Goal: Task Accomplishment & Management: Manage account settings

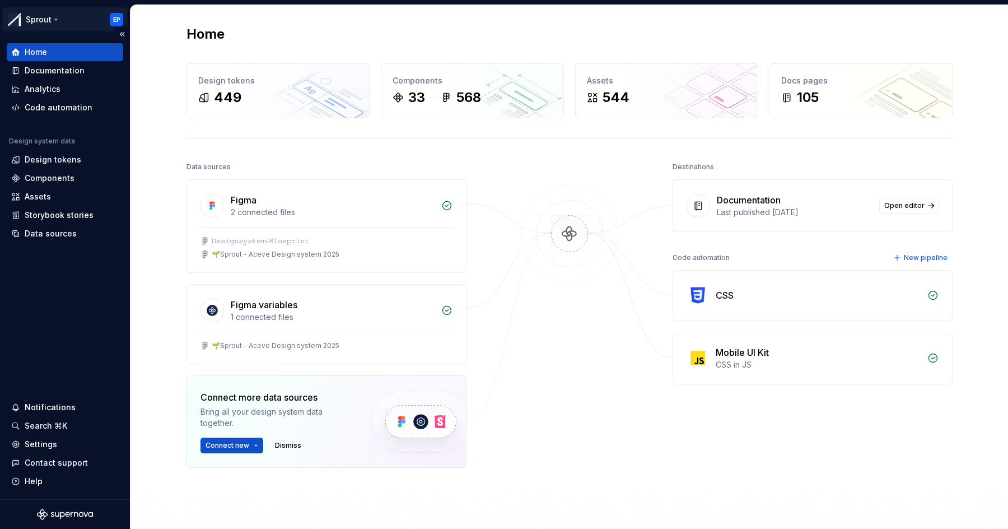
click at [117, 16] on html "Sprout EP Home Documentation Analytics Code automation Design system data Desig…" at bounding box center [504, 264] width 1008 height 529
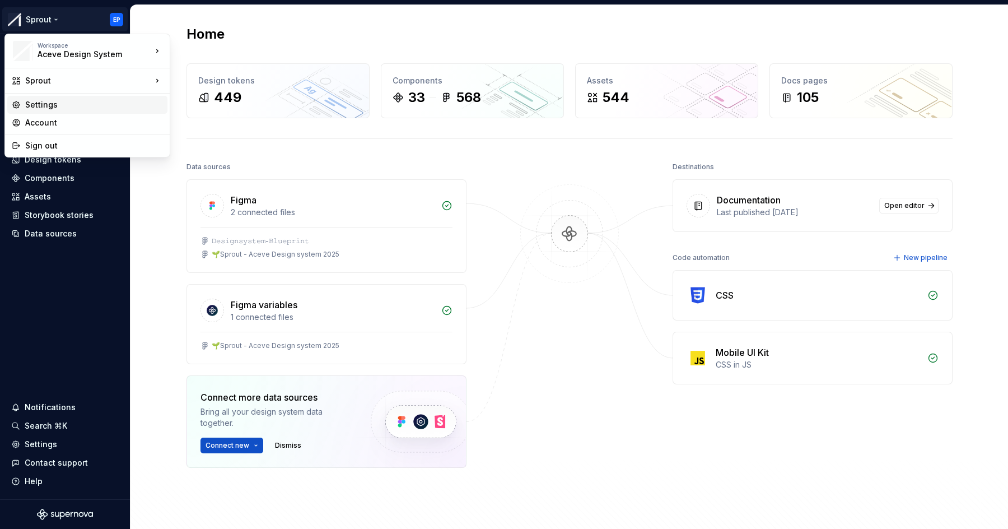
click at [105, 100] on div "Settings" at bounding box center [94, 104] width 138 height 11
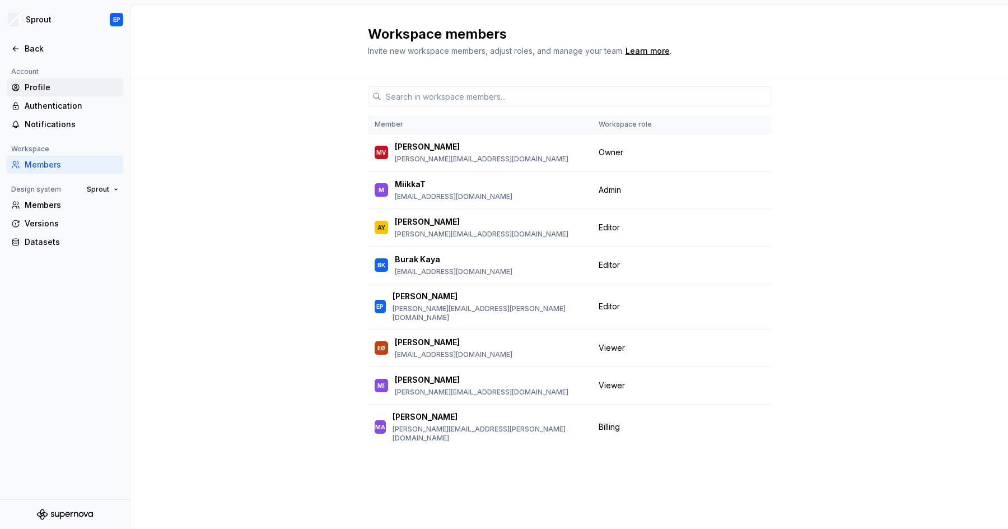
click at [61, 87] on div "Profile" at bounding box center [72, 87] width 94 height 11
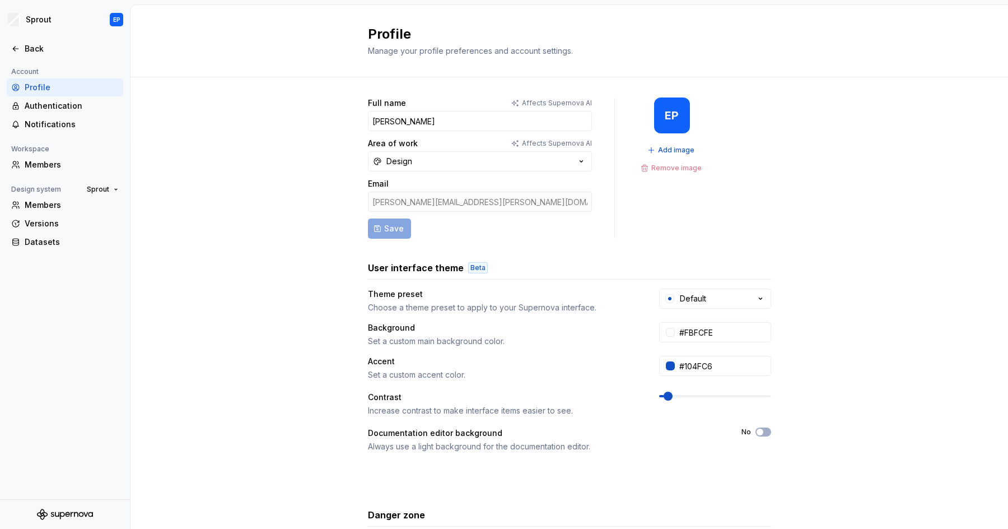
click at [494, 199] on div "[PERSON_NAME][EMAIL_ADDRESS][PERSON_NAME][DOMAIN_NAME]" at bounding box center [480, 202] width 224 height 20
click at [502, 199] on div "[PERSON_NAME][EMAIL_ADDRESS][PERSON_NAME][DOMAIN_NAME]" at bounding box center [480, 202] width 224 height 20
click at [398, 225] on form "Full name Affects Supernova AI [PERSON_NAME] Area of work Affects Supernova AI …" at bounding box center [480, 167] width 224 height 141
click at [453, 218] on form "Full name Affects Supernova AI [PERSON_NAME] Area of work Affects Supernova AI …" at bounding box center [480, 167] width 224 height 141
click at [462, 204] on div "[PERSON_NAME][EMAIL_ADDRESS][PERSON_NAME][DOMAIN_NAME]" at bounding box center [480, 202] width 224 height 20
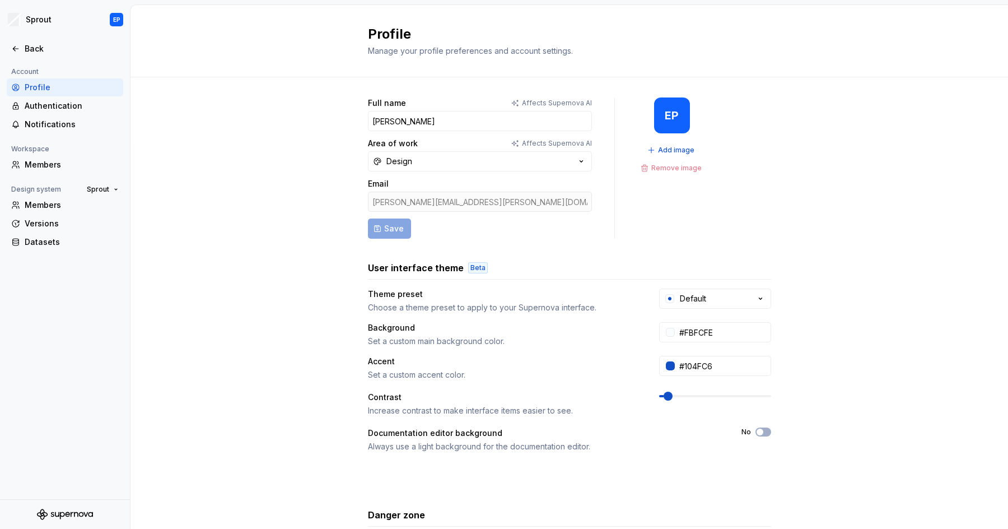
click at [478, 234] on form "Full name Affects Supernova AI [PERSON_NAME] Area of work Affects Supernova AI …" at bounding box center [480, 167] width 224 height 141
click at [517, 160] on button "Design" at bounding box center [480, 161] width 224 height 20
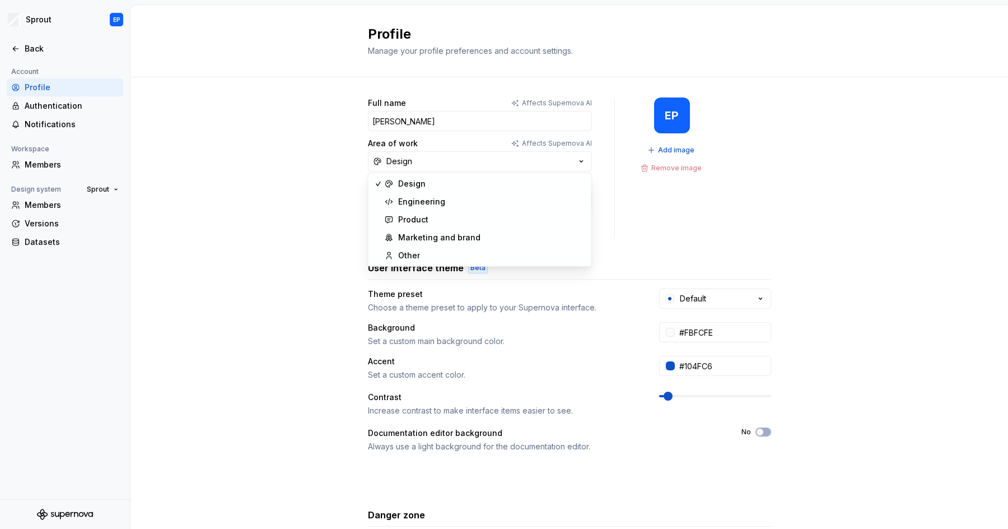
click at [302, 167] on div "Full name Affects Supernova AI [PERSON_NAME] Area of work Affects Supernova AI …" at bounding box center [570, 359] width 878 height 565
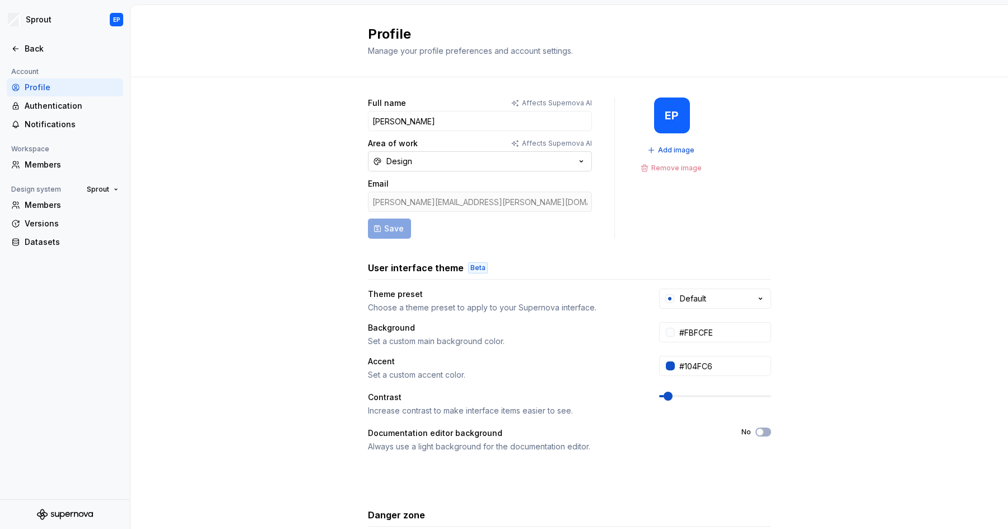
click at [403, 165] on div "Design" at bounding box center [400, 161] width 26 height 11
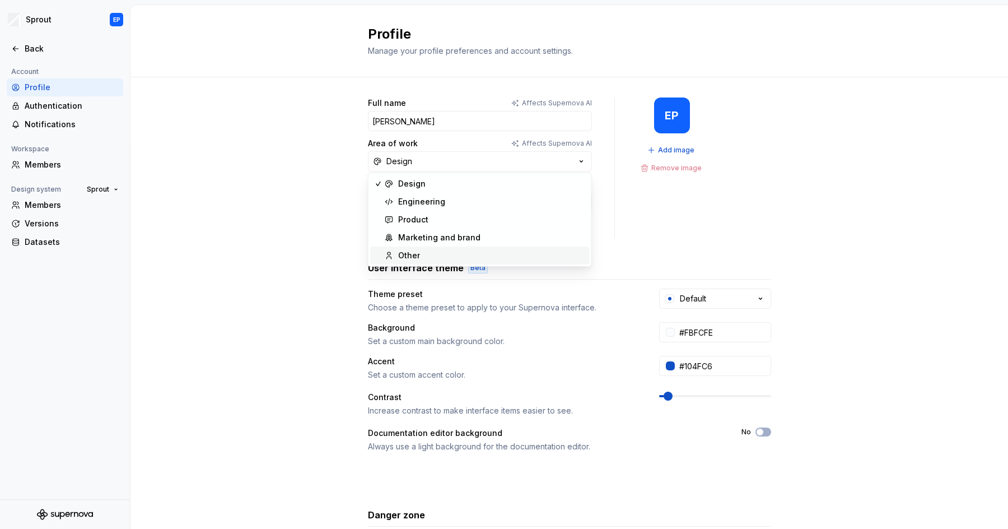
click at [413, 256] on div "Other" at bounding box center [409, 255] width 22 height 11
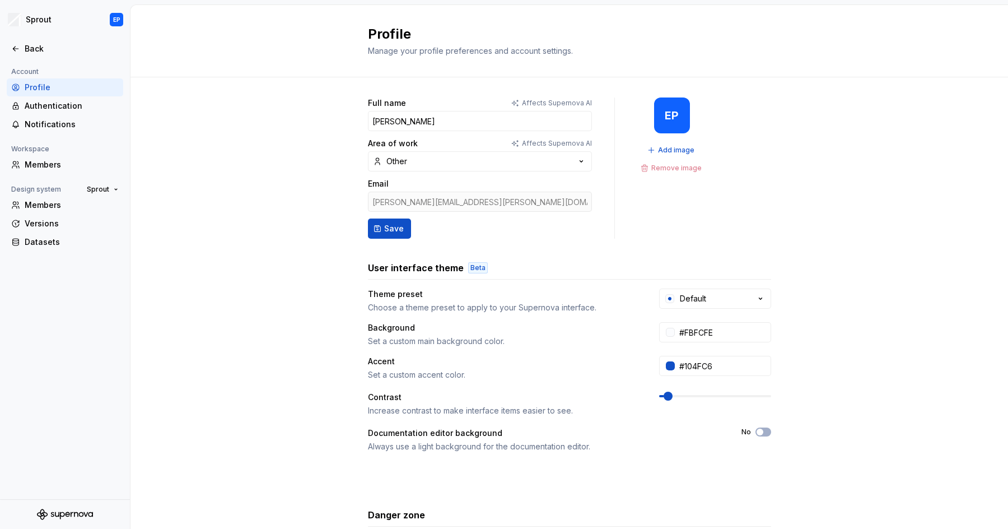
click at [291, 197] on div "Full name Affects Supernova AI [PERSON_NAME] Area of work Affects Supernova AI …" at bounding box center [570, 359] width 878 height 565
click at [401, 160] on div "Other" at bounding box center [397, 161] width 21 height 11
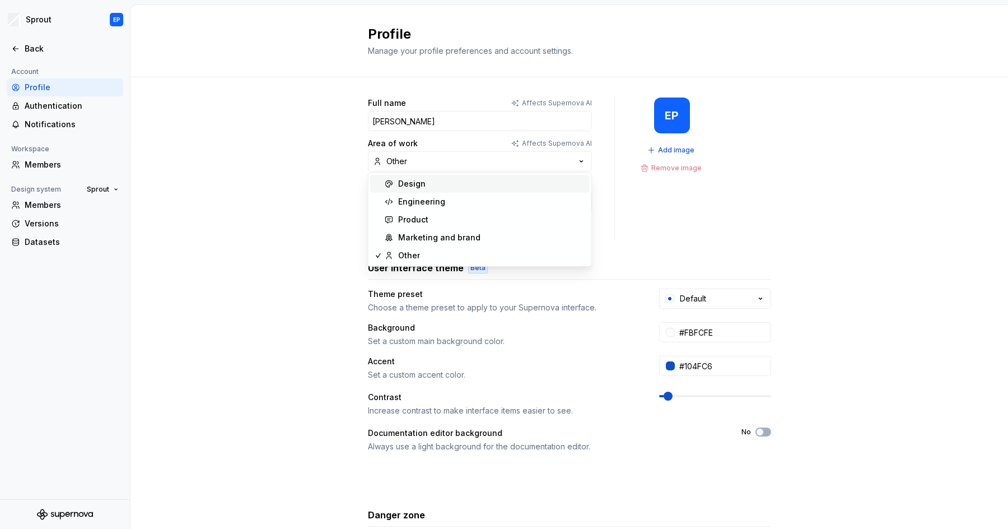
click at [408, 184] on div "Design" at bounding box center [411, 183] width 27 height 11
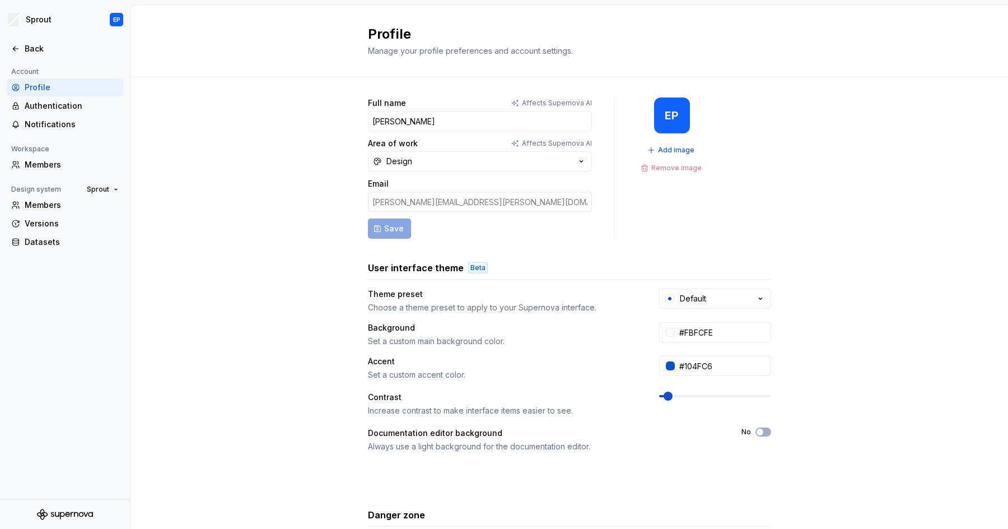
click at [297, 185] on div "Full name Affects Supernova AI [PERSON_NAME] Area of work Affects Supernova AI …" at bounding box center [570, 359] width 878 height 565
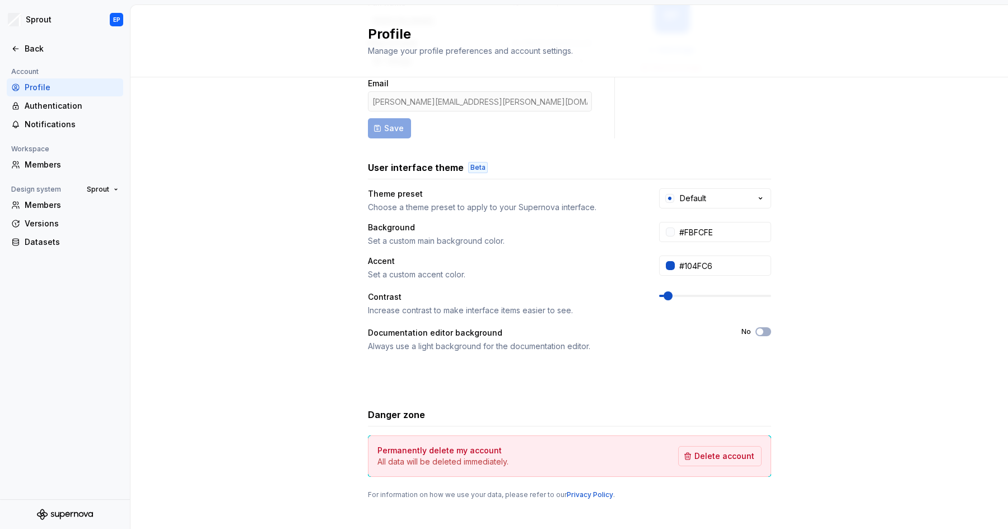
scroll to position [101, 0]
click at [728, 195] on button "Default" at bounding box center [715, 197] width 112 height 20
click at [843, 201] on div "Full name Affects Supernova AI [PERSON_NAME] Area of work Affects Supernova AI …" at bounding box center [570, 258] width 878 height 565
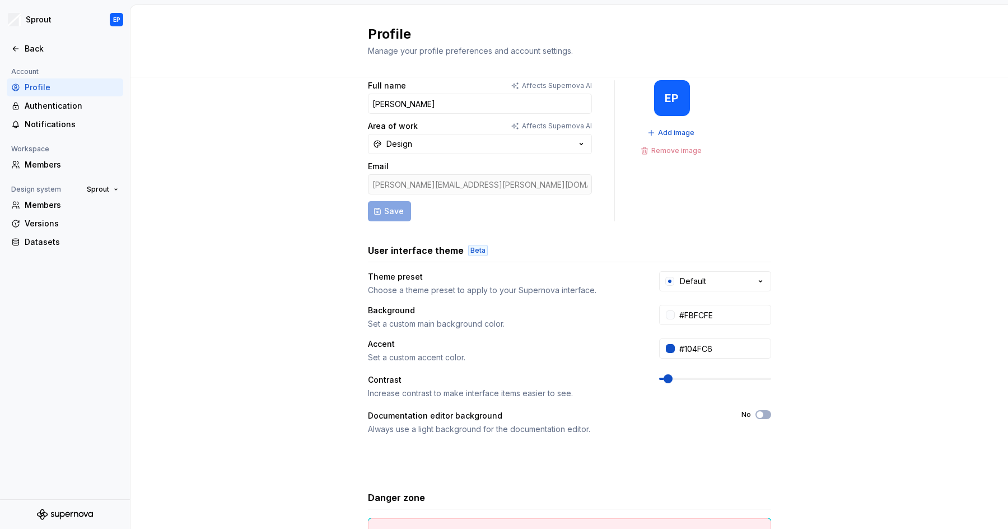
scroll to position [0, 0]
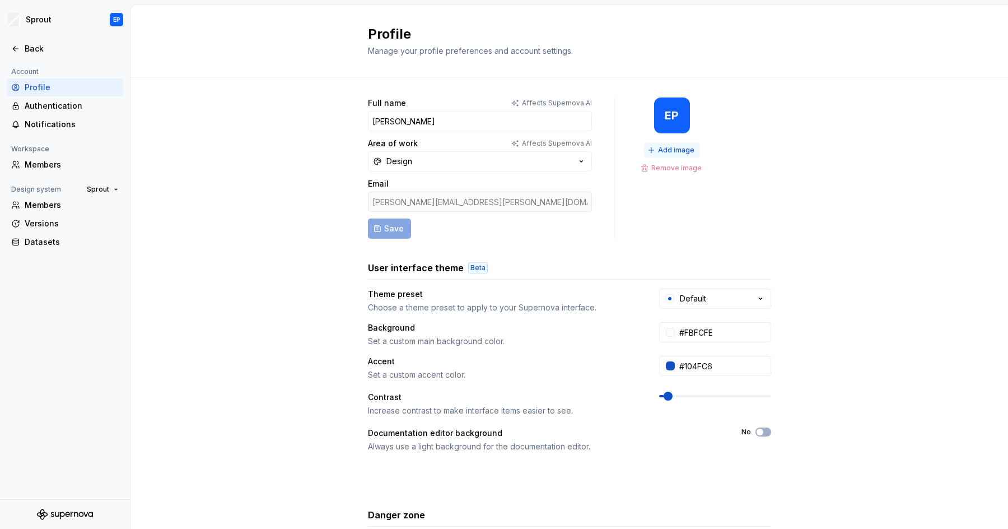
click at [663, 151] on span "Add image" at bounding box center [676, 150] width 36 height 9
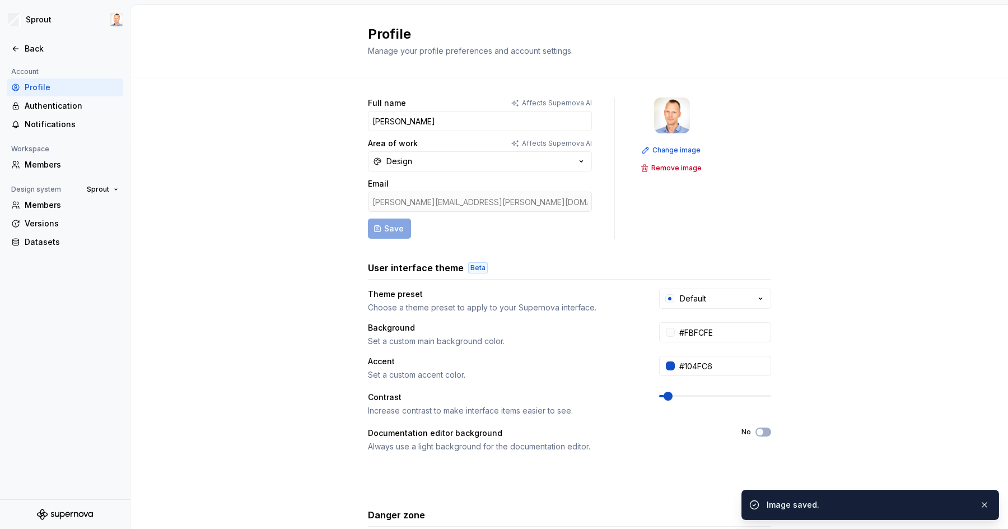
click at [755, 152] on div "Full name Affects Supernova AI [PERSON_NAME] Area of work Affects Supernova AI …" at bounding box center [569, 167] width 403 height 141
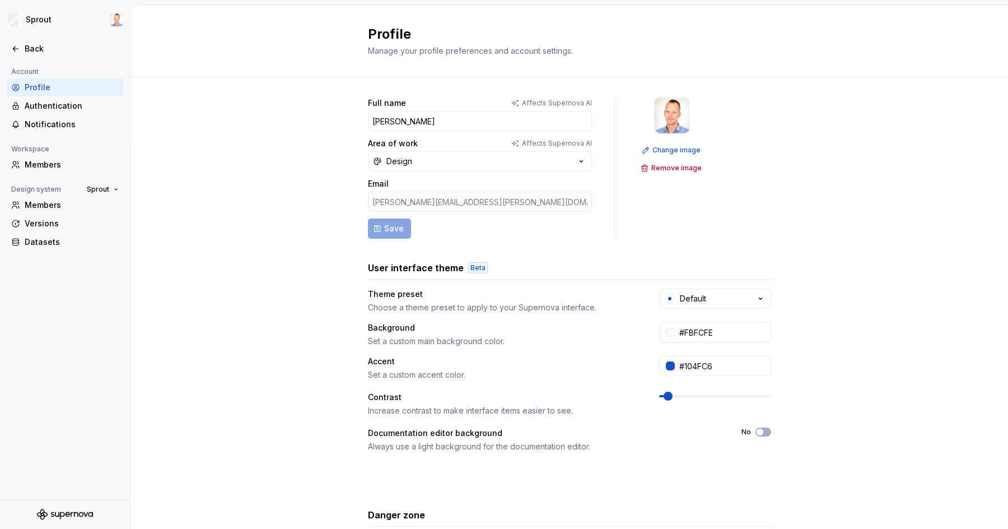
click at [683, 222] on div "Change image Remove image" at bounding box center [672, 167] width 69 height 141
click at [324, 268] on div "Full name Affects Supernova AI [PERSON_NAME] Area of work Affects Supernova AI …" at bounding box center [570, 359] width 878 height 565
click at [311, 269] on div "Full name Affects Supernova AI [PERSON_NAME] Area of work Affects Supernova AI …" at bounding box center [570, 359] width 878 height 565
click at [313, 254] on div "Full name Affects Supernova AI [PERSON_NAME] Area of work Affects Supernova AI …" at bounding box center [570, 359] width 878 height 565
click at [58, 50] on div "Back" at bounding box center [72, 48] width 94 height 11
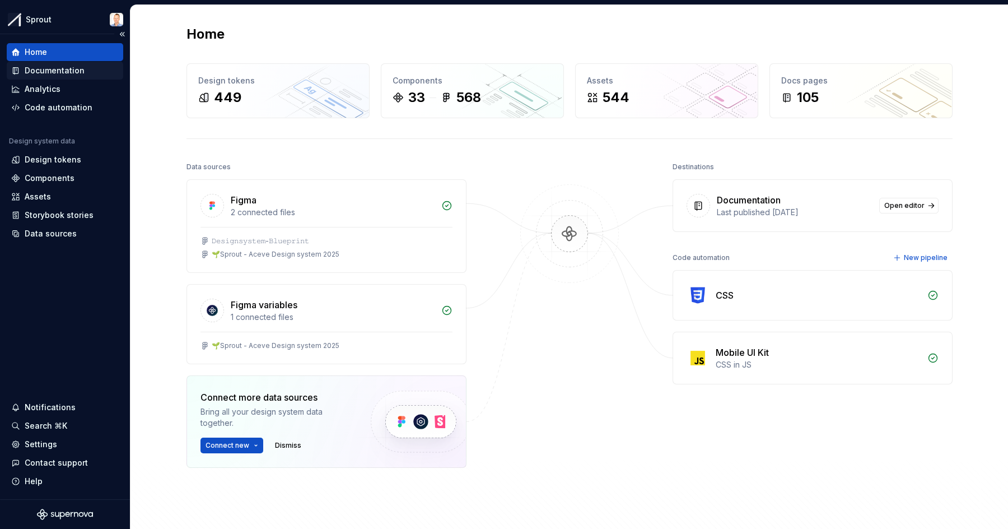
click at [49, 69] on div "Documentation" at bounding box center [55, 70] width 60 height 11
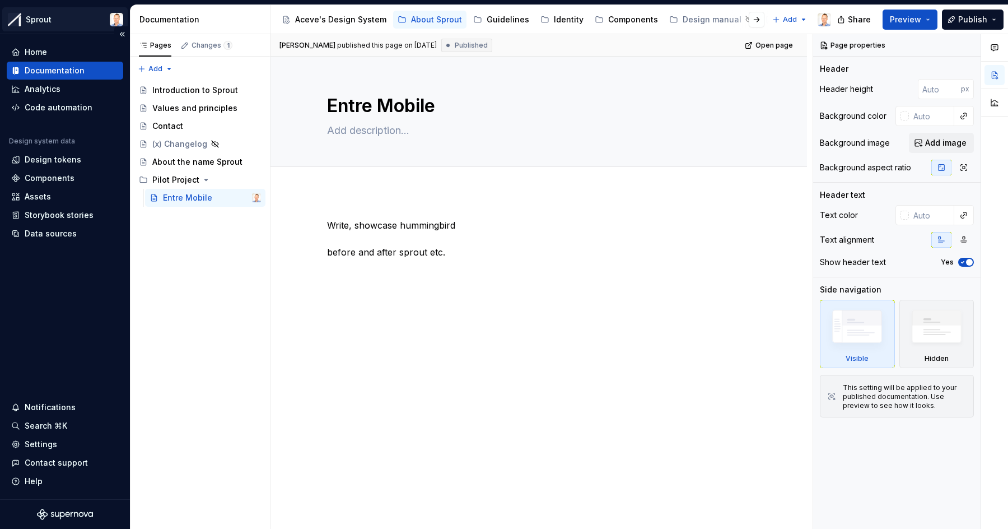
type textarea "*"
